Goal: Information Seeking & Learning: Understand process/instructions

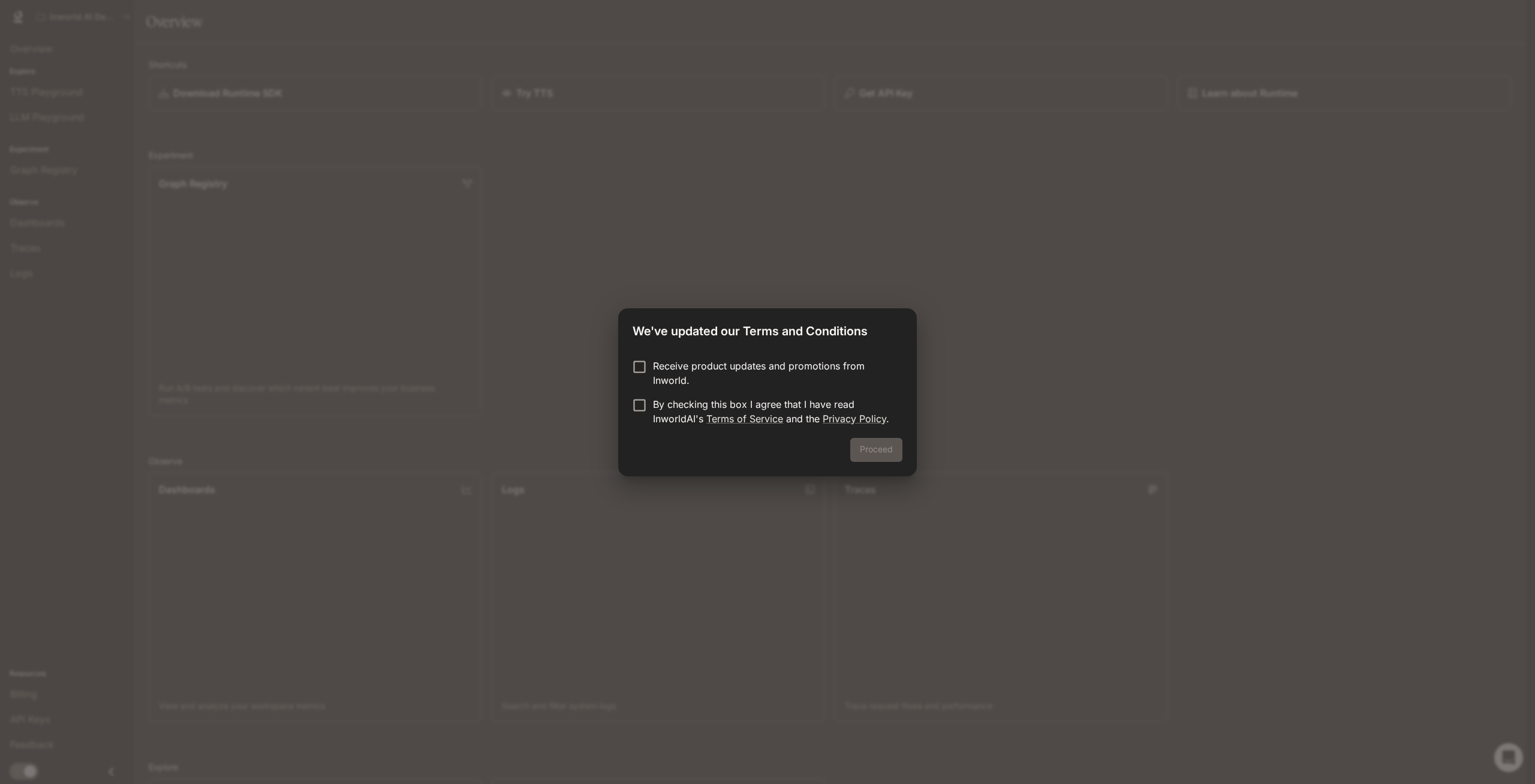
click at [668, 366] on p "Receive product updates and promotions from Inworld." at bounding box center [773, 373] width 239 height 29
click at [663, 406] on p "By checking this box I agree that I have read InworldAI's Terms of Service and …" at bounding box center [773, 411] width 239 height 29
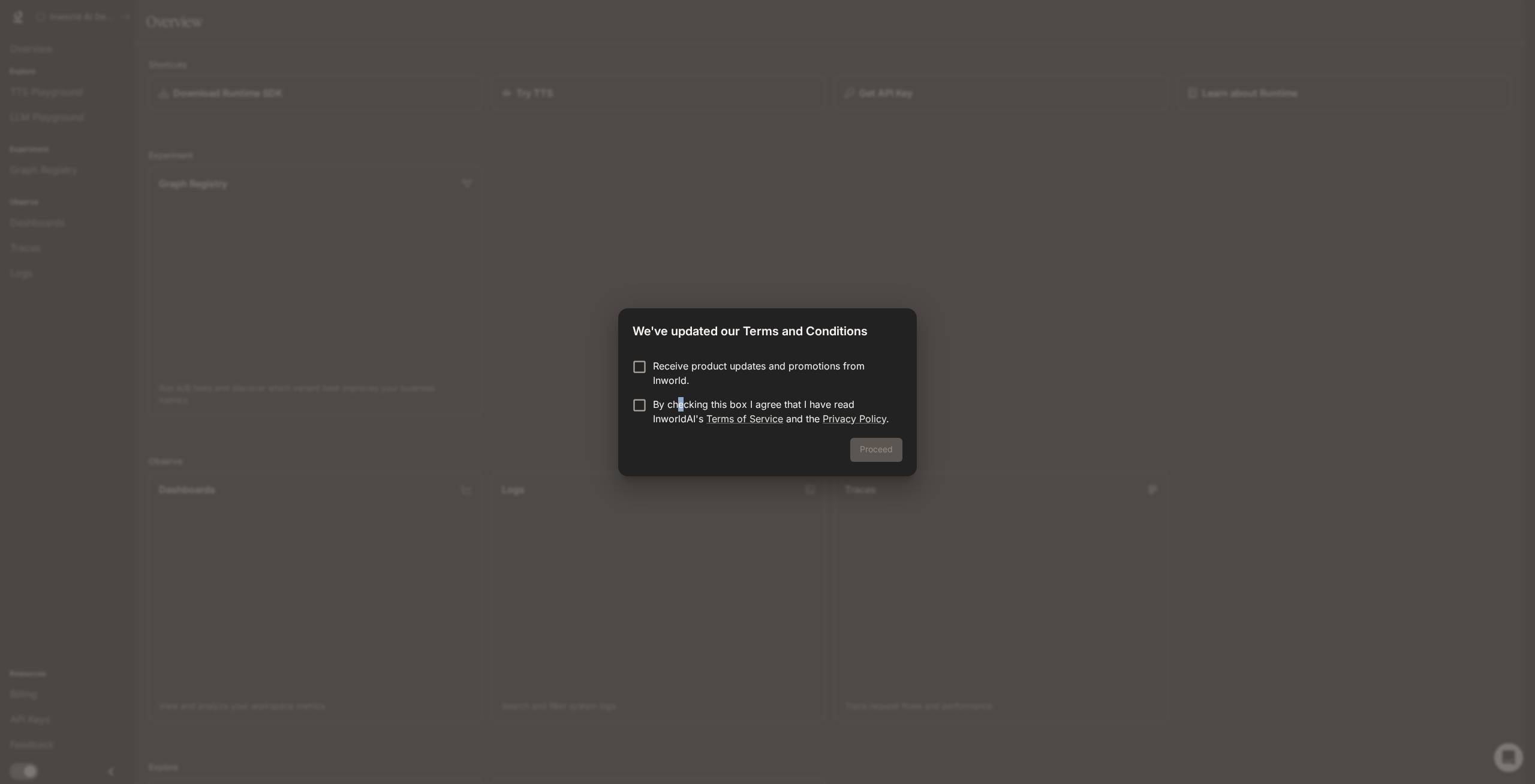
click at [677, 413] on p "By checking this box I agree that I have read InworldAI's Terms of Service and …" at bounding box center [773, 411] width 239 height 29
click at [880, 449] on button "Proceed" at bounding box center [876, 449] width 52 height 24
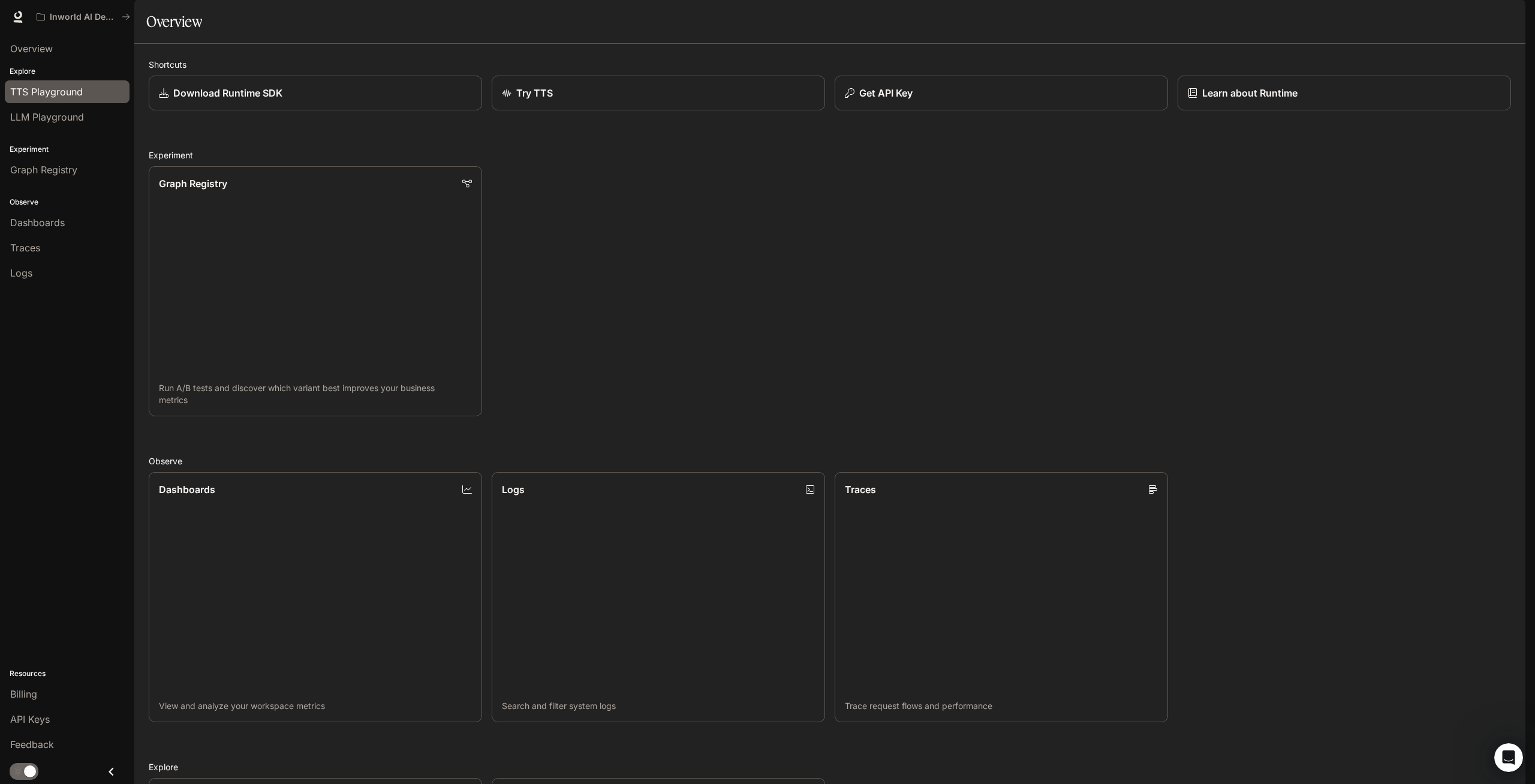
click at [58, 83] on link "TTS Playground" at bounding box center [67, 92] width 125 height 23
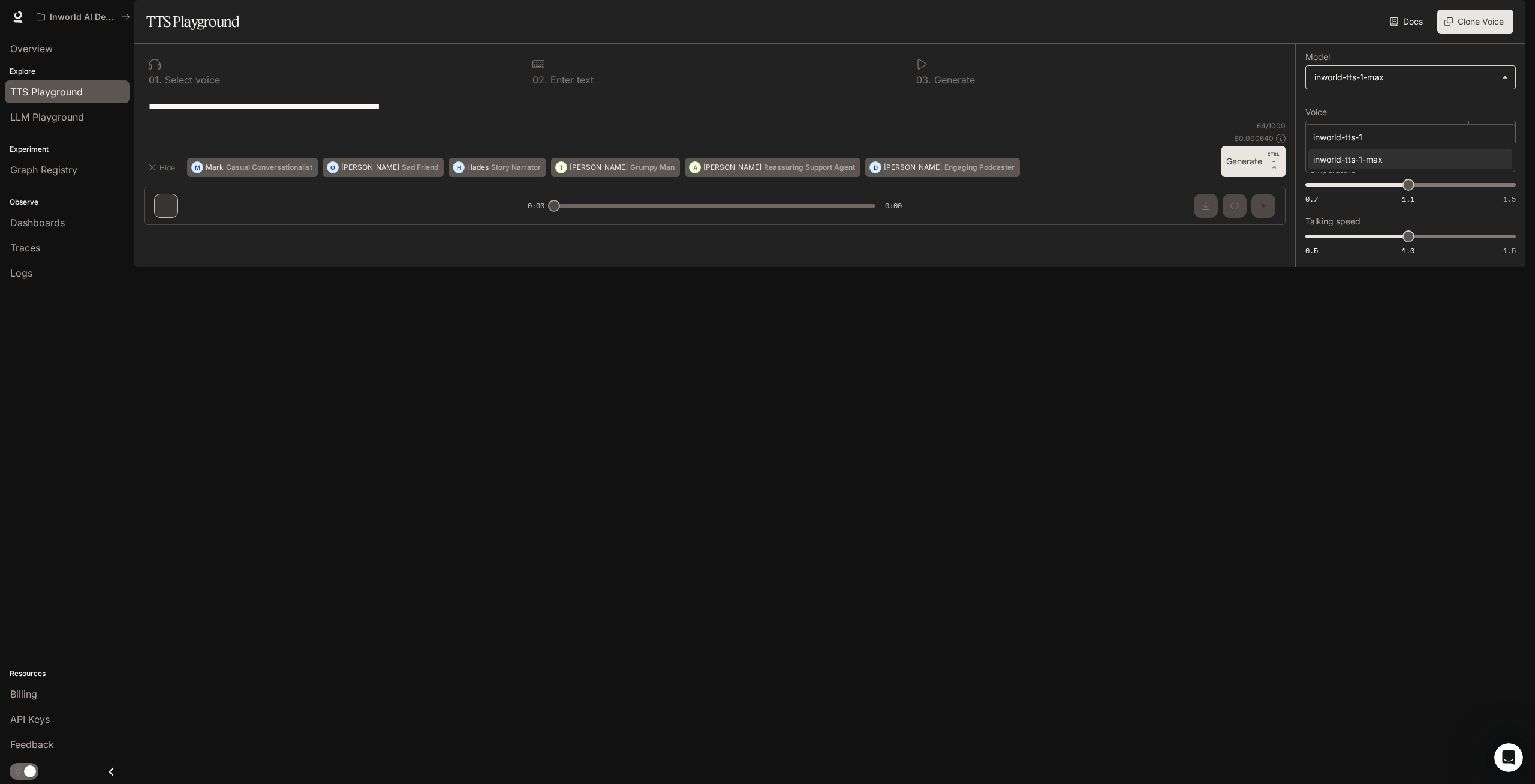
click at [1336, 111] on body "**********" at bounding box center [767, 392] width 1535 height 784
click at [1338, 108] on div at bounding box center [767, 392] width 1535 height 784
click at [1332, 138] on p "Dennis" at bounding box center [1364, 133] width 69 height 12
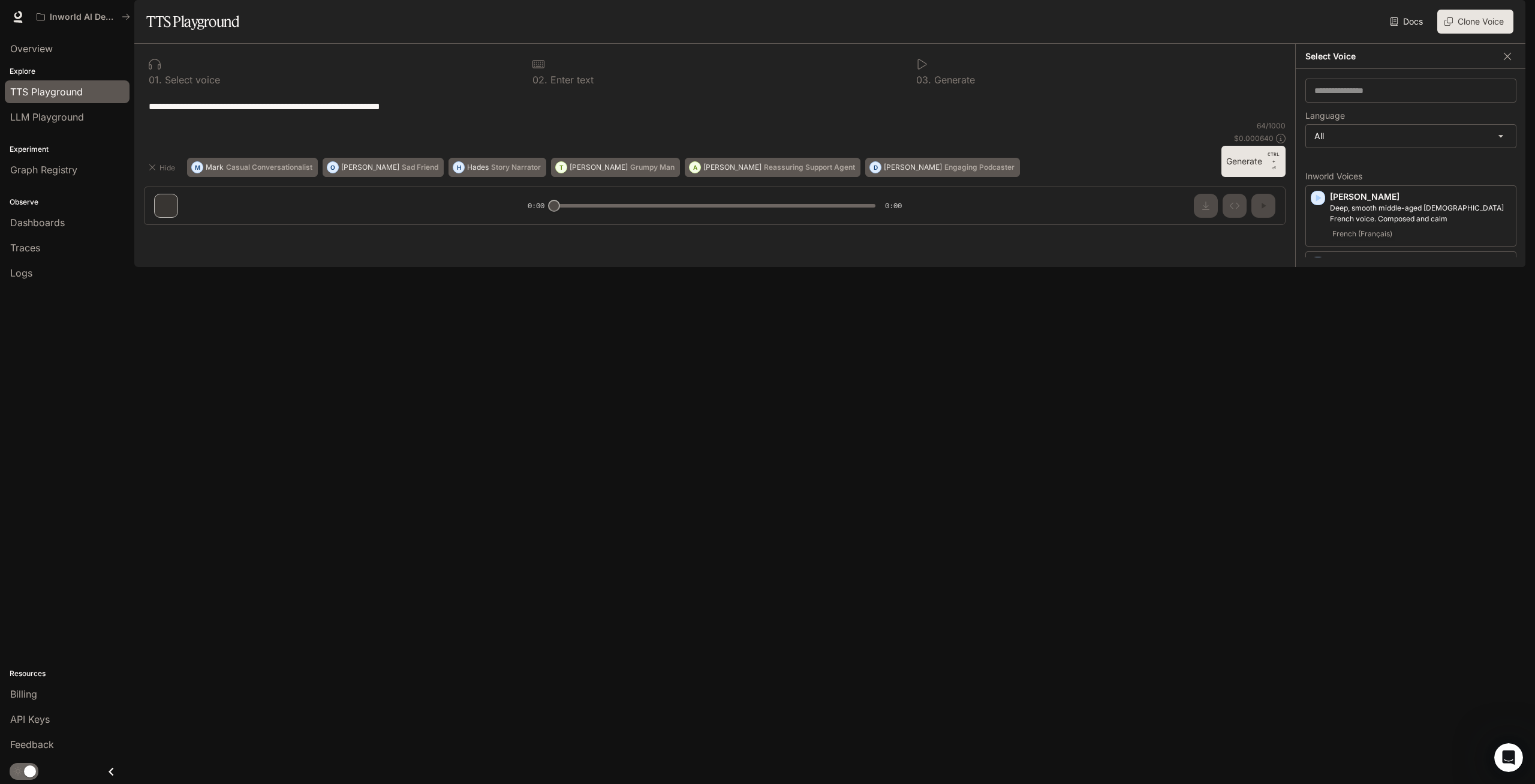
click at [1228, 120] on div "**********" at bounding box center [715, 106] width 1142 height 29
click at [1505, 62] on icon "button" at bounding box center [1507, 56] width 12 height 12
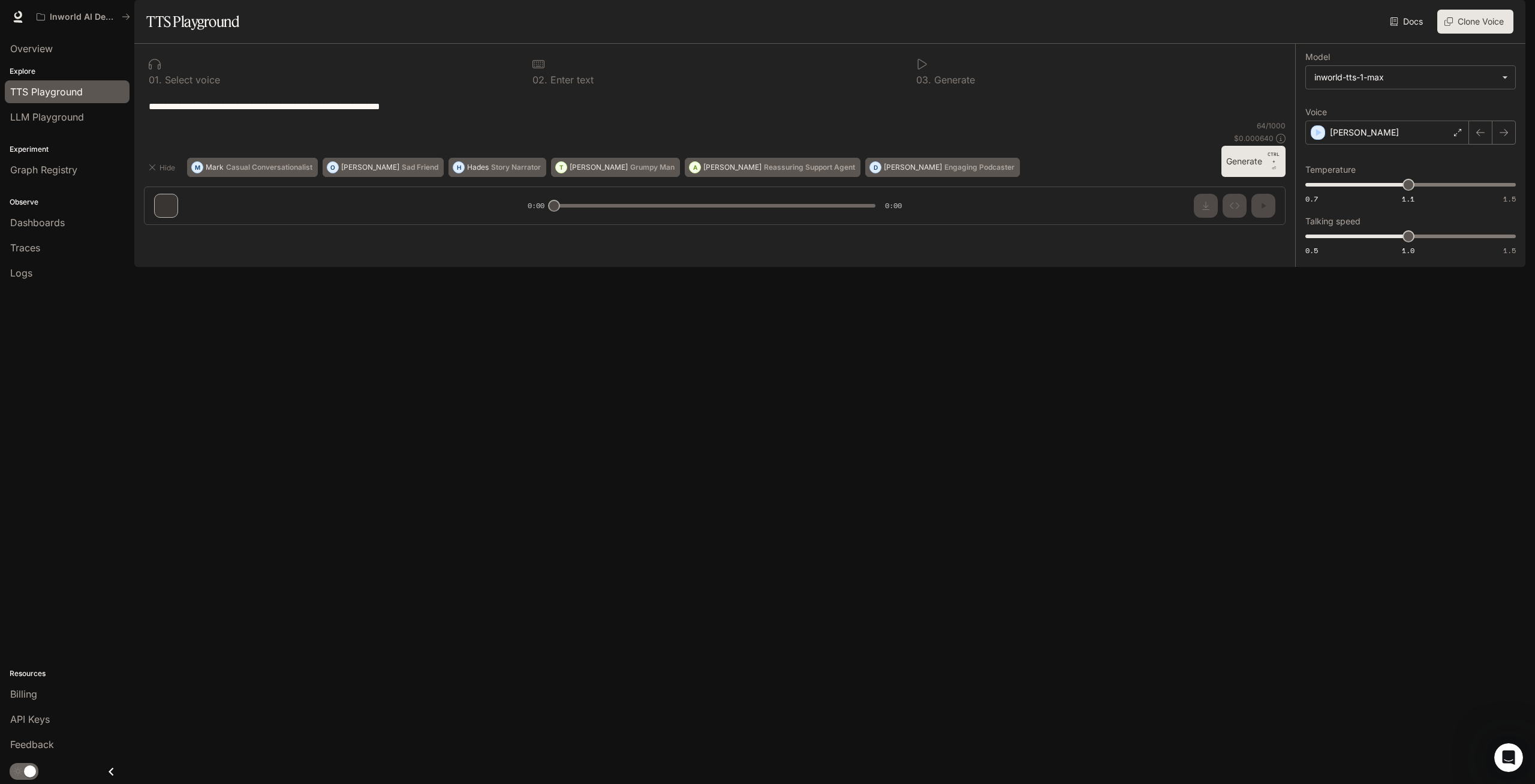
click at [1409, 120] on label "Voice" at bounding box center [1410, 114] width 211 height 12
click at [1391, 144] on div "Dennis" at bounding box center [1387, 132] width 164 height 24
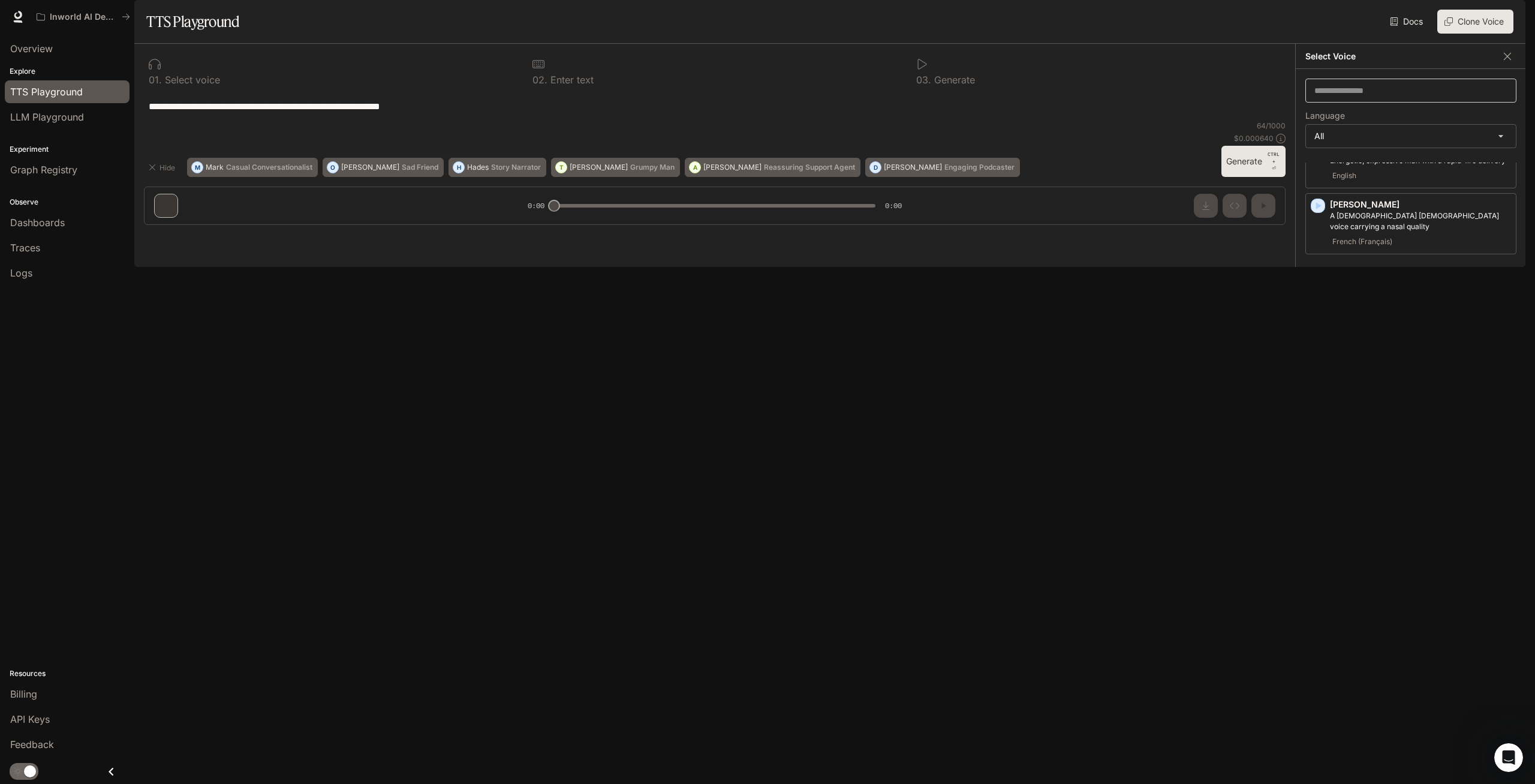
scroll to position [1606, 0]
drag, startPoint x: 1528, startPoint y: 94, endPoint x: 1514, endPoint y: 90, distance: 14.6
click at [1525, 93] on div "**********" at bounding box center [767, 392] width 1535 height 784
click at [1514, 66] on button "button" at bounding box center [1507, 56] width 18 height 18
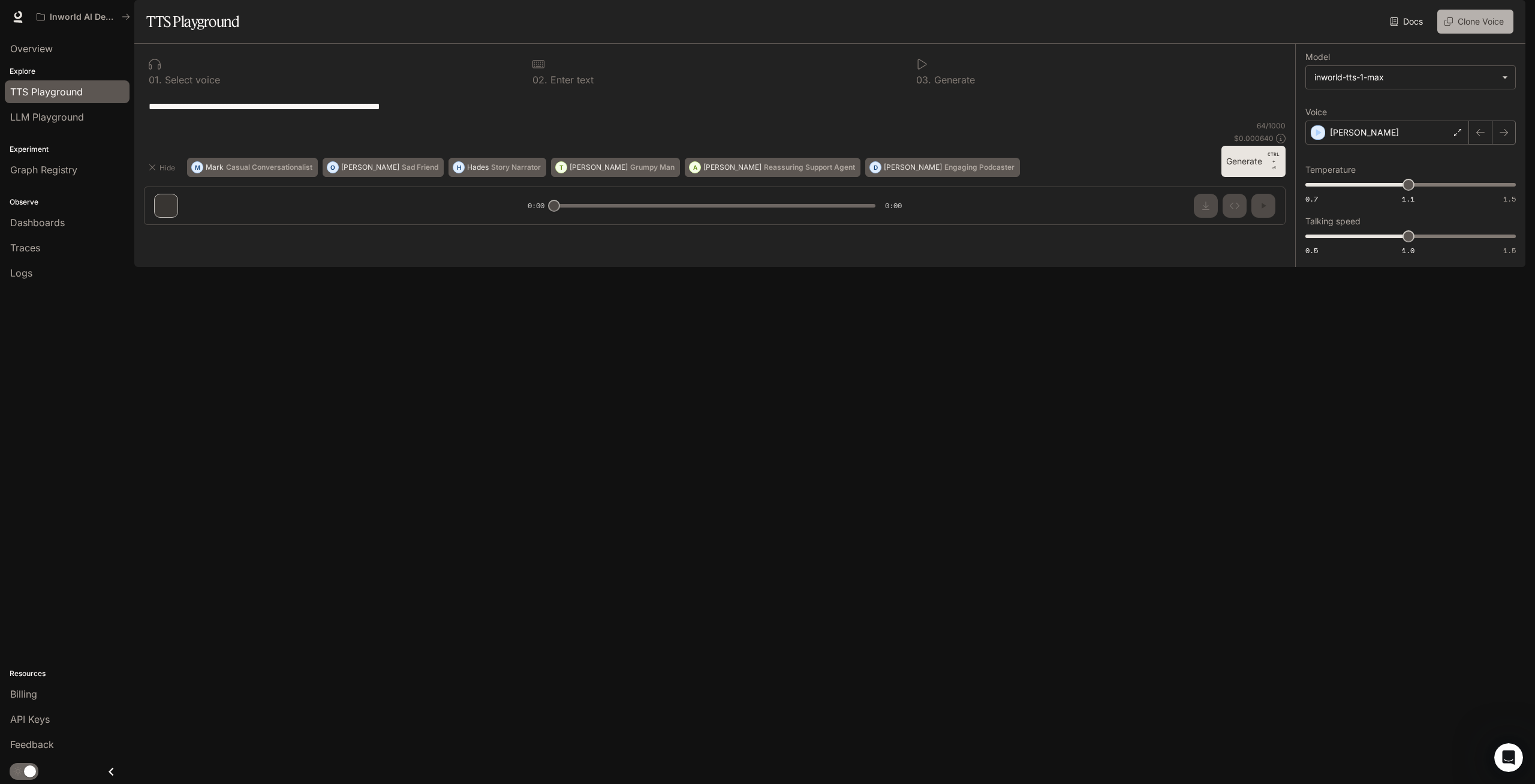
click at [1480, 33] on button "Clone Voice" at bounding box center [1476, 21] width 76 height 24
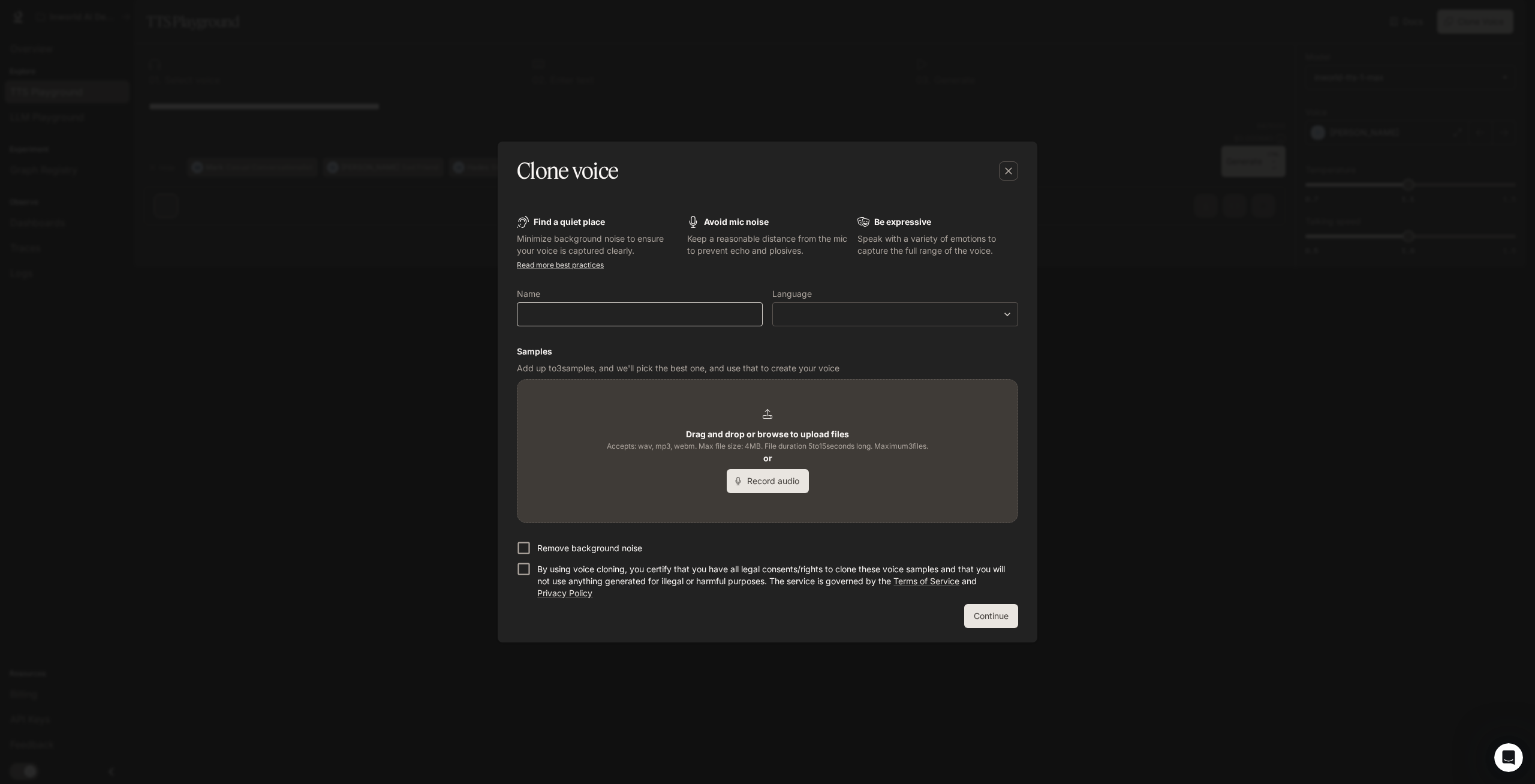
click at [671, 306] on div "​" at bounding box center [640, 314] width 246 height 24
click at [969, 658] on div "Clone voice Find a quiet place Minimize background noise to ensure your voice i…" at bounding box center [767, 392] width 1535 height 784
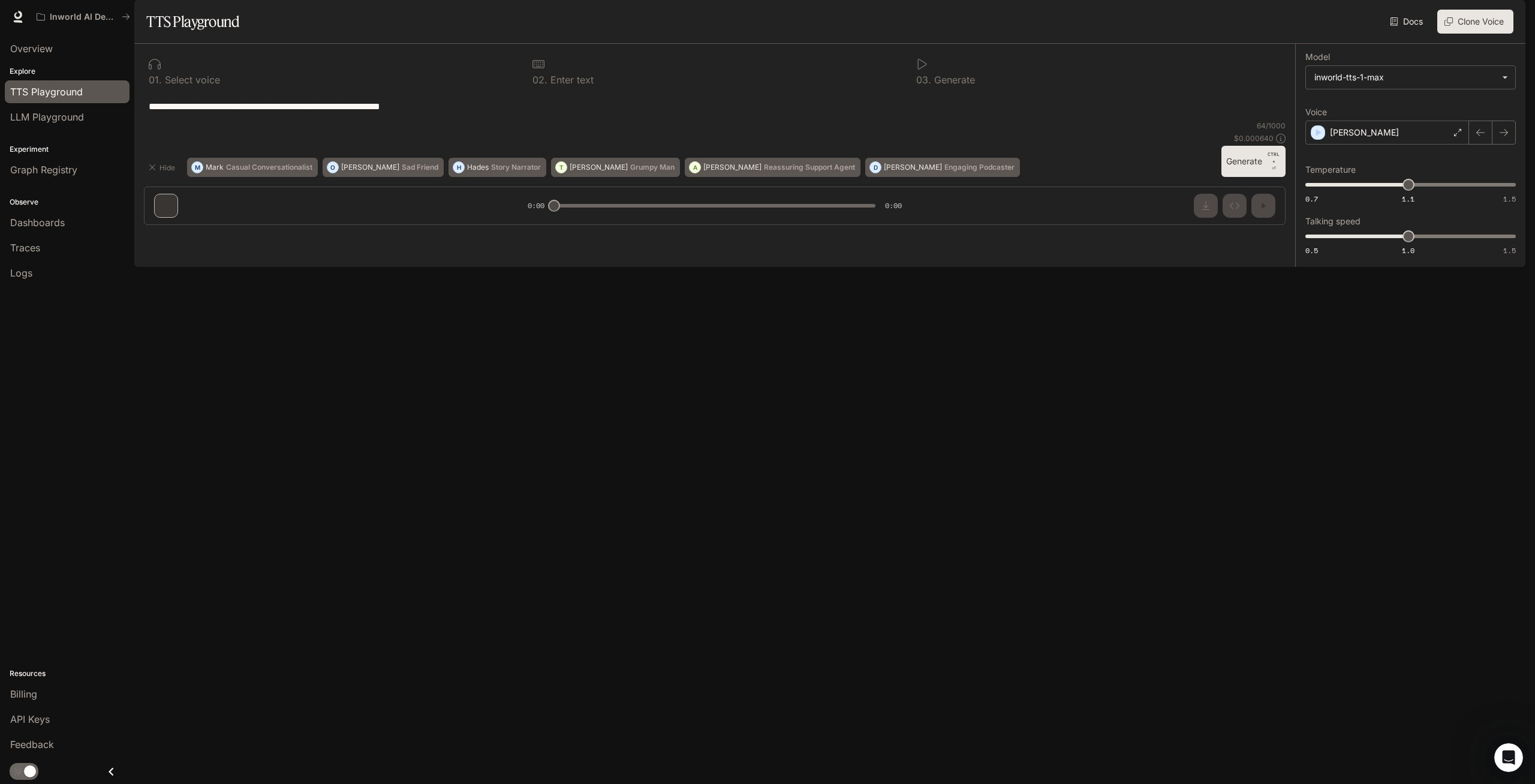
click at [1442, 17] on span "Documentation" at bounding box center [1453, 17] width 59 height 15
